Goal: Find specific page/section: Find specific page/section

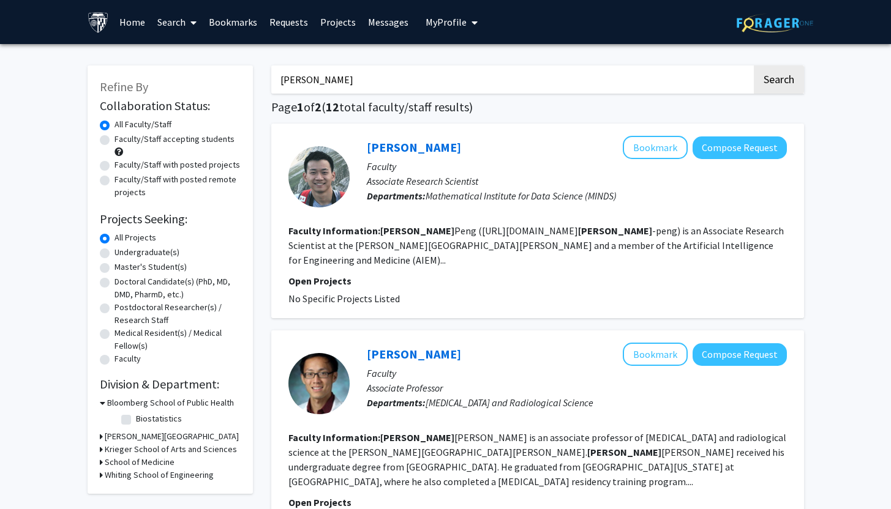
drag, startPoint x: 375, startPoint y: 79, endPoint x: 200, endPoint y: 42, distance: 178.4
type input "[PERSON_NAME]"
click at [753, 65] on button "Search" at bounding box center [778, 79] width 50 height 28
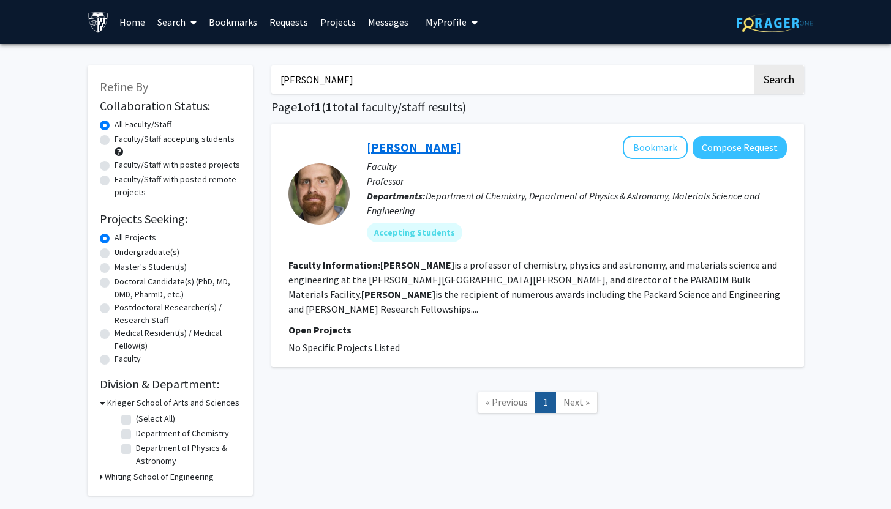
click at [433, 147] on link "[PERSON_NAME]" at bounding box center [414, 147] width 94 height 15
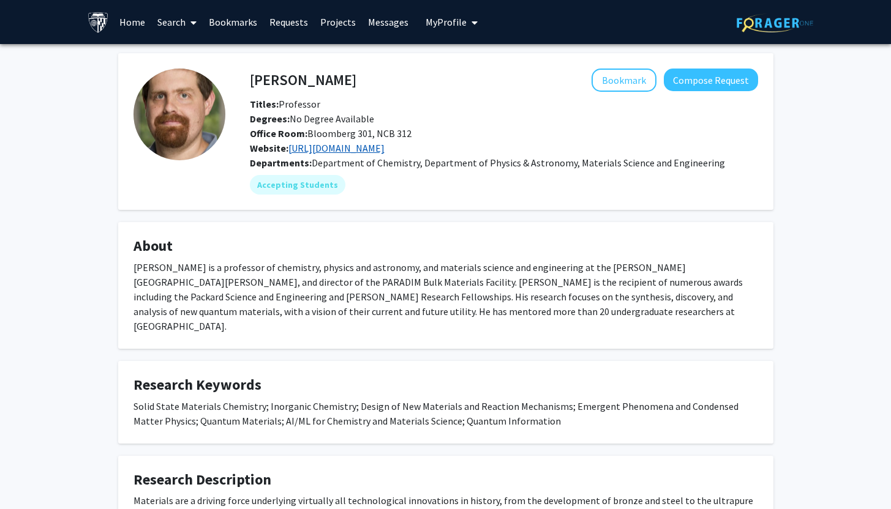
click at [384, 144] on link "[URL][DOMAIN_NAME]" at bounding box center [336, 148] width 96 height 12
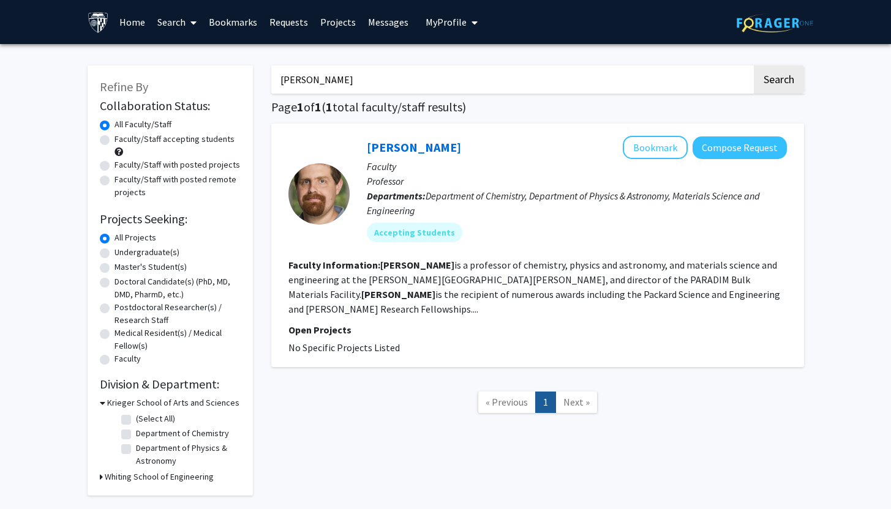
drag, startPoint x: 351, startPoint y: 83, endPoint x: 200, endPoint y: 40, distance: 157.3
click at [200, 40] on div "Skip navigation Home Search Bookmarks Requests Projects Messages My Profile [PE…" at bounding box center [445, 280] width 891 height 560
type input "mao"
click at [753, 65] on button "Search" at bounding box center [778, 79] width 50 height 28
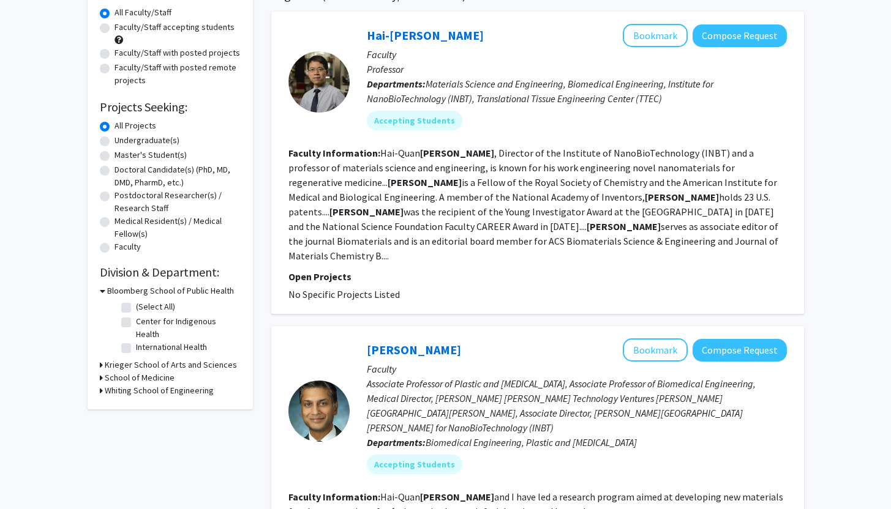
scroll to position [106, 0]
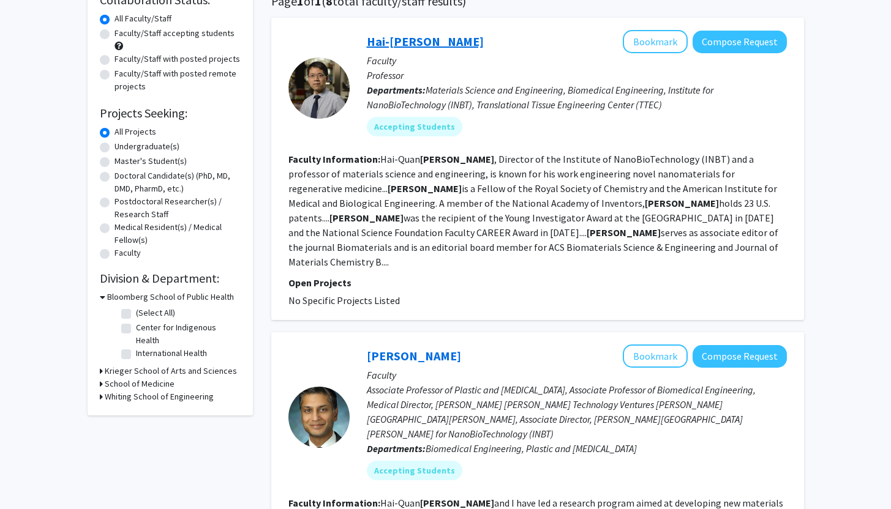
click at [416, 45] on link "Hai-[PERSON_NAME]" at bounding box center [425, 41] width 117 height 15
